Goal: Register for event/course

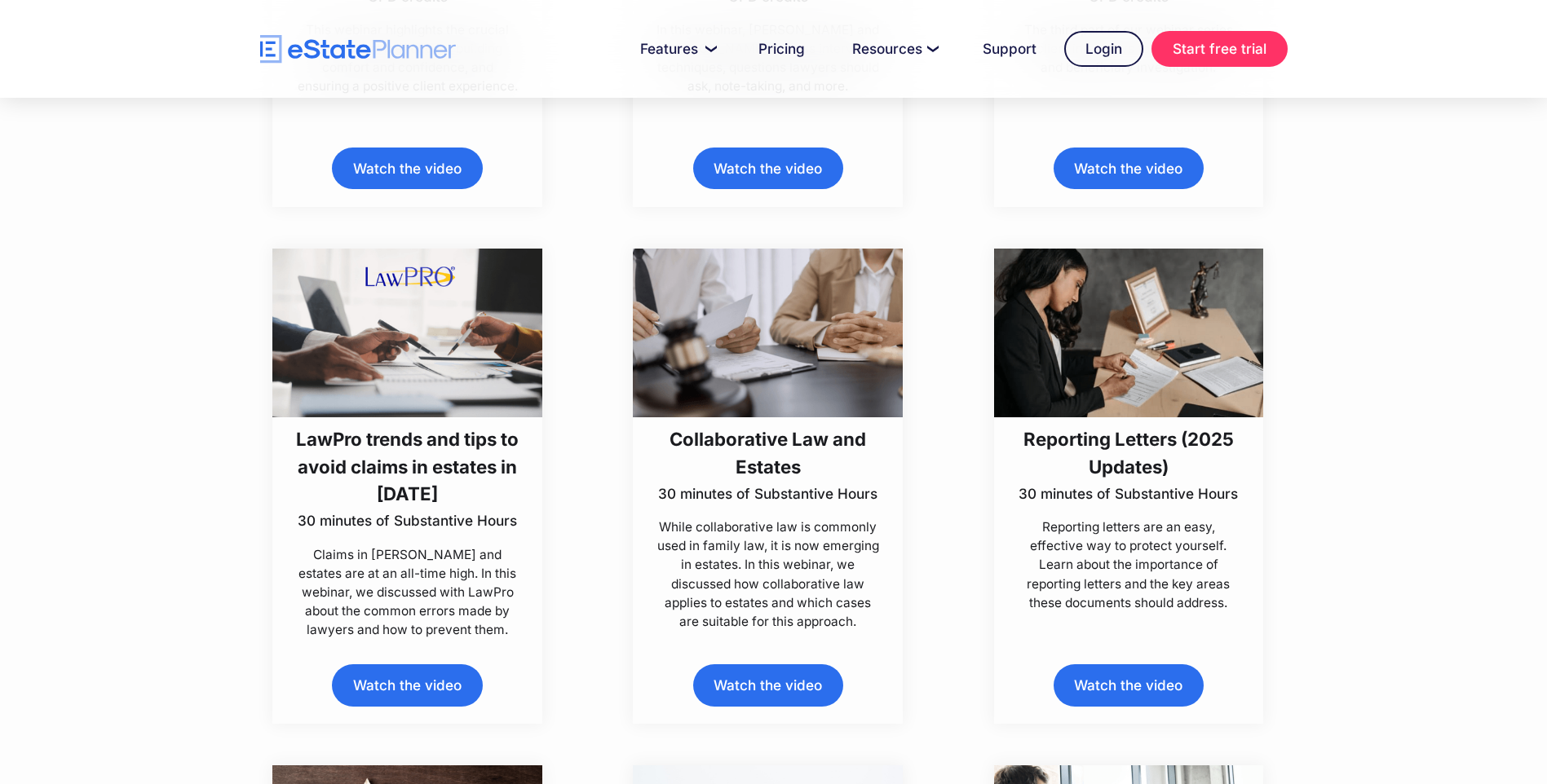
scroll to position [896, 0]
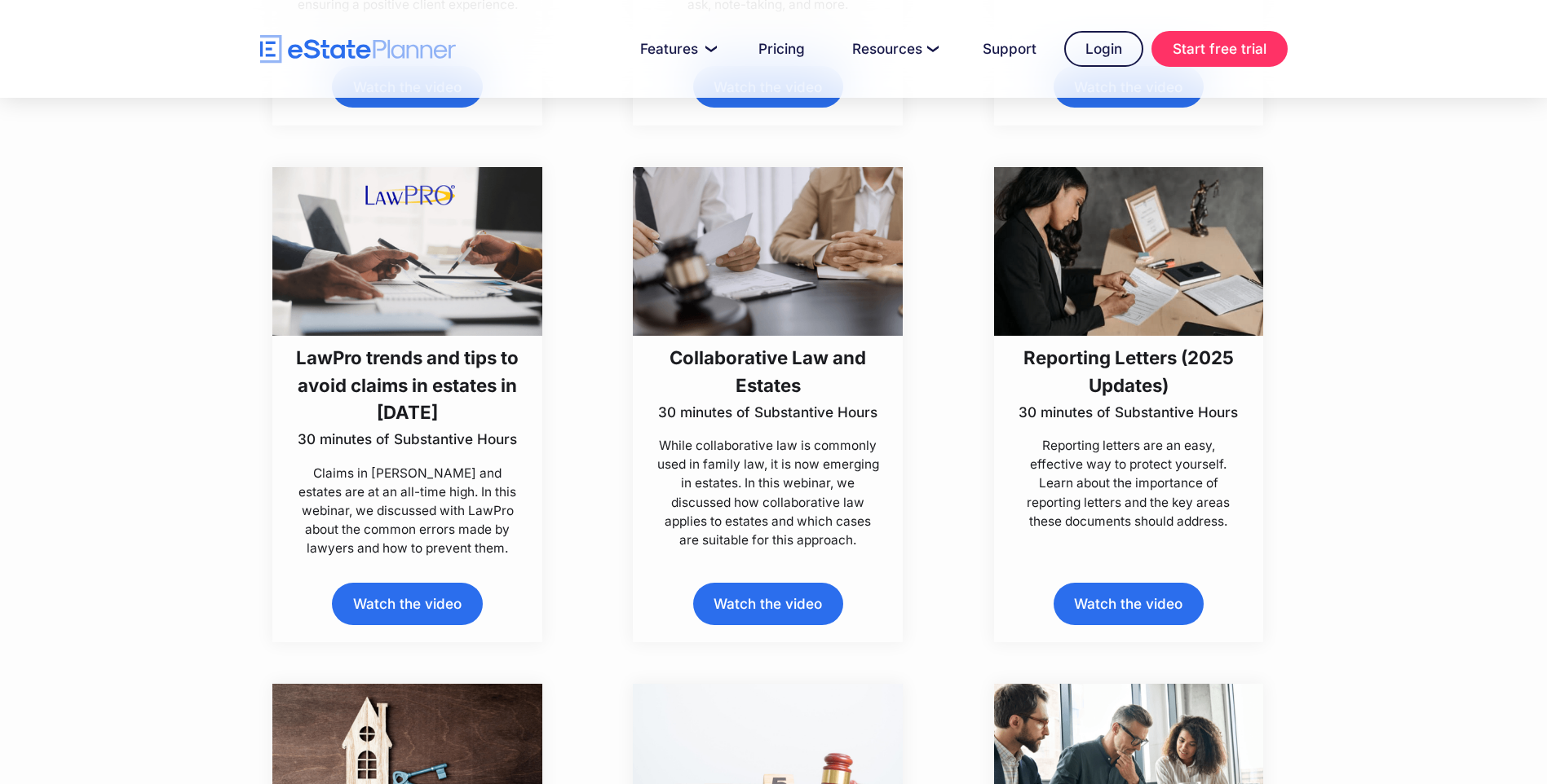
click at [296, 354] on h3 "LawPro trends and tips to avoid claims in estates in [DATE]" at bounding box center [408, 385] width 225 height 81
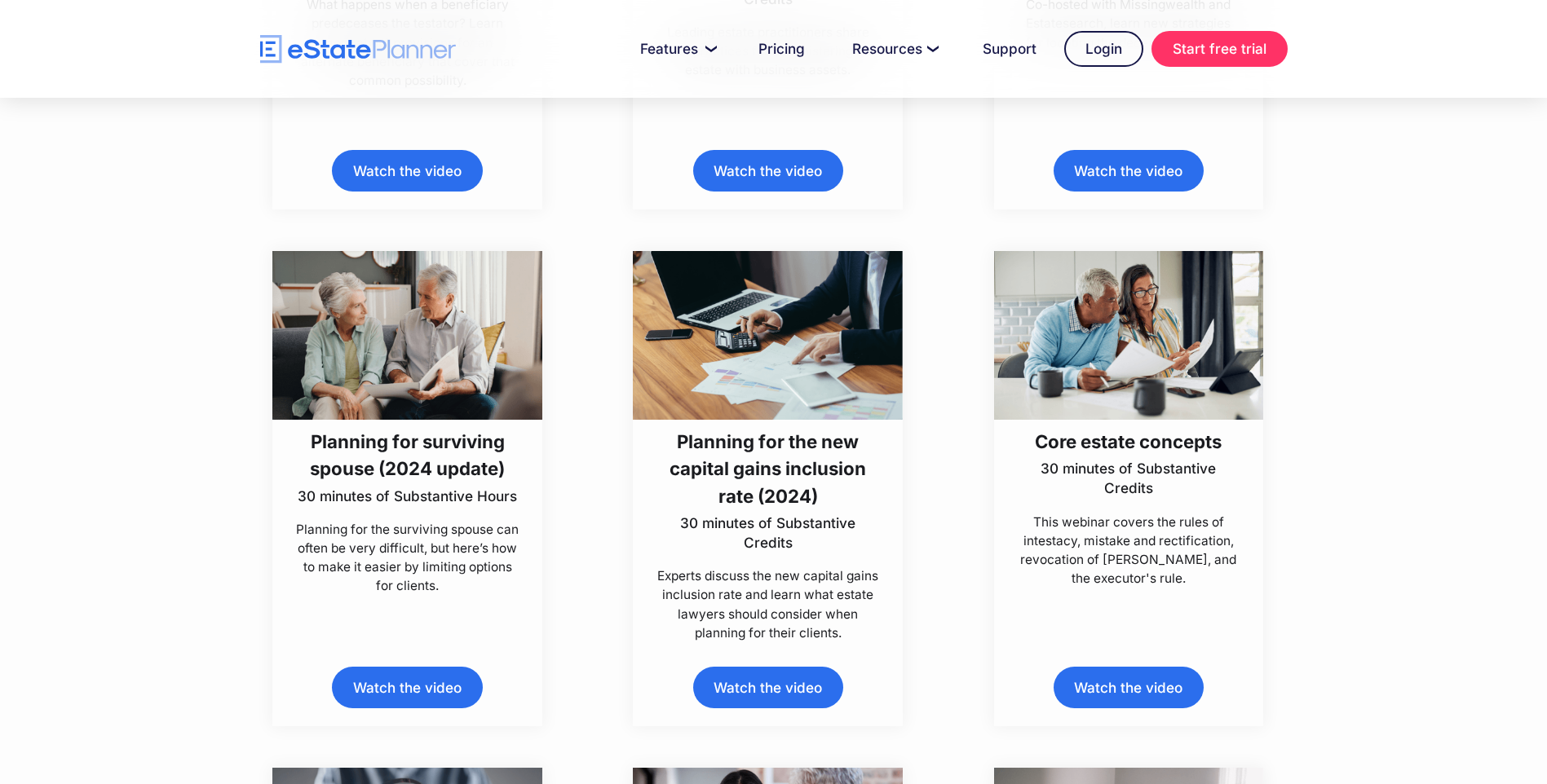
scroll to position [2446, 0]
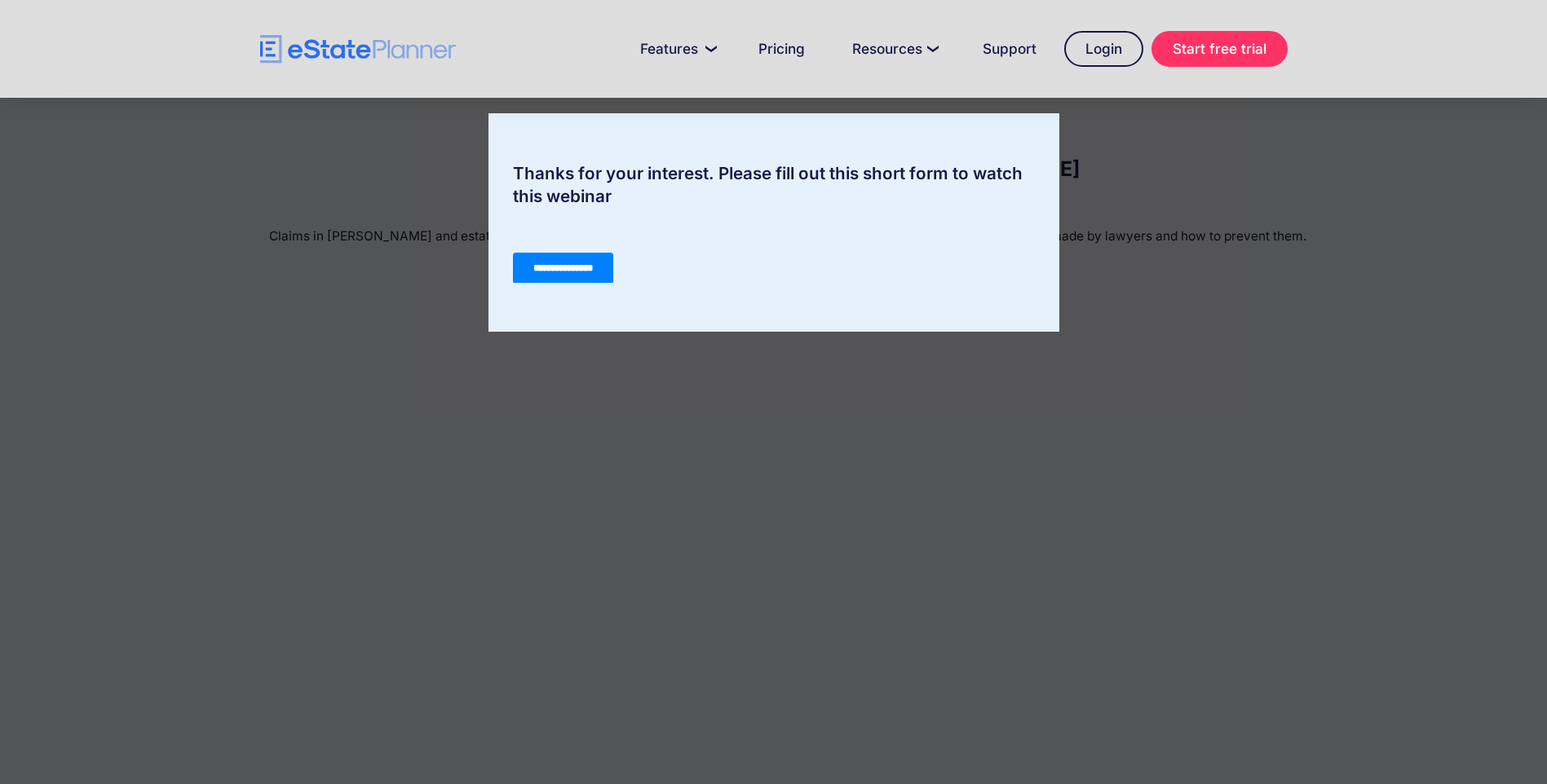
click at [805, 425] on div "Thanks for your interest. Please fill out this short form to watch this webinar" at bounding box center [773, 392] width 1547 height 784
click at [585, 261] on input "**********" at bounding box center [562, 268] width 101 height 31
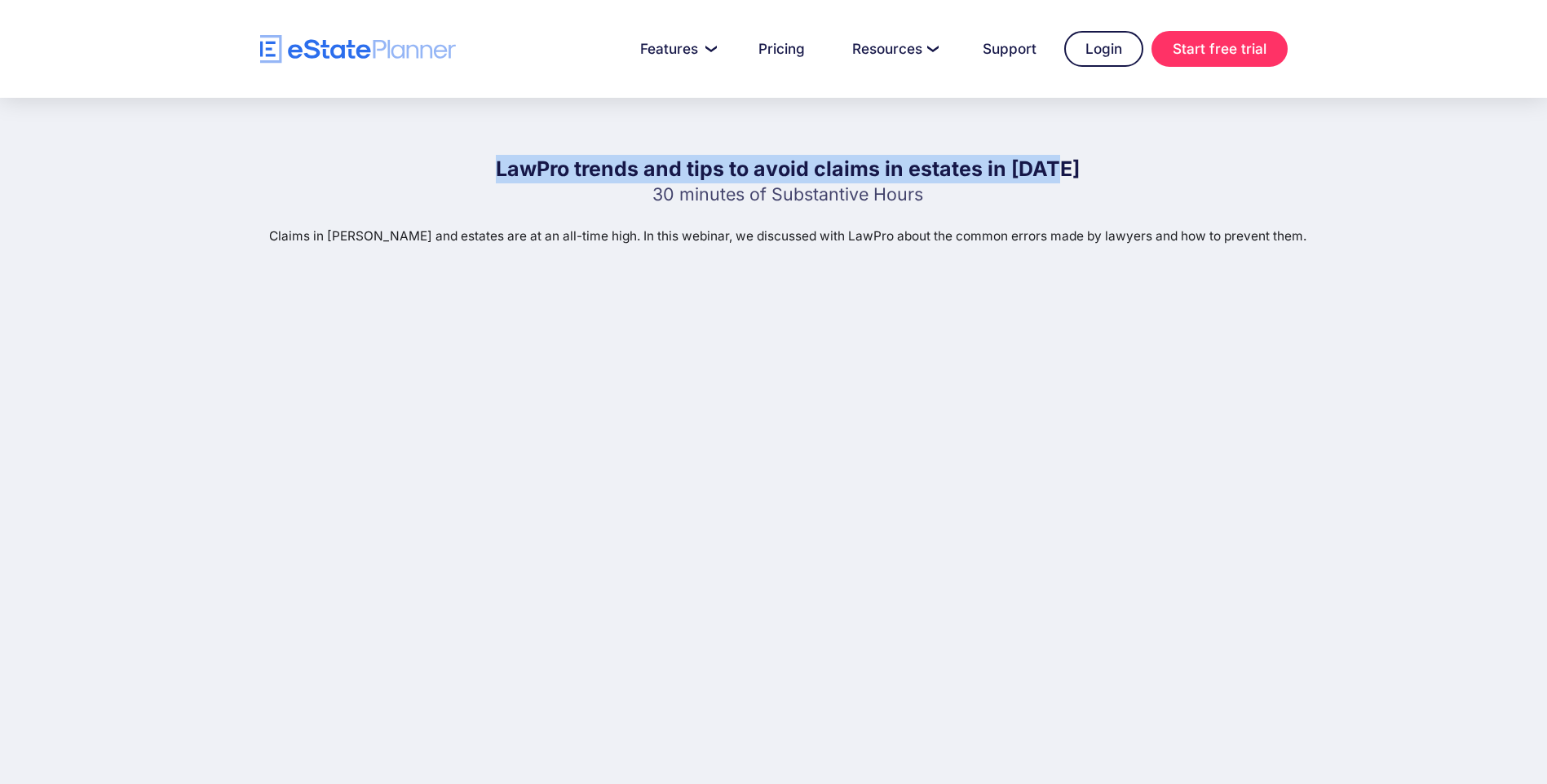
drag, startPoint x: 508, startPoint y: 166, endPoint x: 1106, endPoint y: 173, distance: 598.0
click at [1106, 173] on div "LawPro trends and tips to avoid claims in estates in [DATE] 30 minutes of Subst…" at bounding box center [787, 509] width 1076 height 710
copy h1 "LawPro trends and tips to avoid claims in estates in [DATE]"
